Goal: Check status: Check status

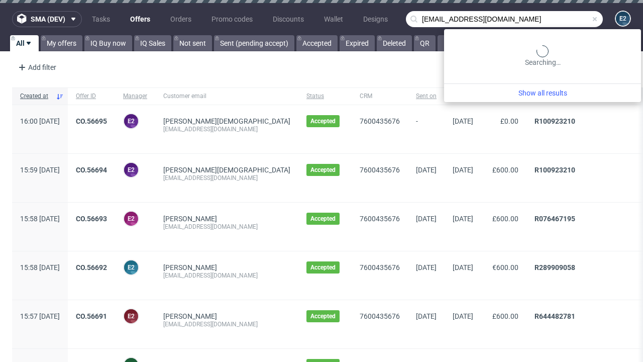
type input "[EMAIL_ADDRESS][DOMAIN_NAME]"
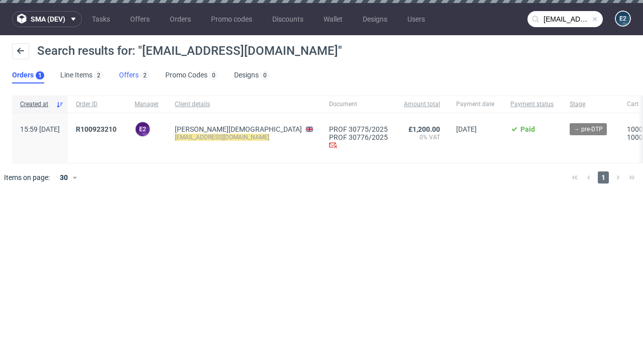
click at [134, 75] on link "Offers 2" at bounding box center [134, 75] width 30 height 16
